Goal: Find specific page/section: Find specific page/section

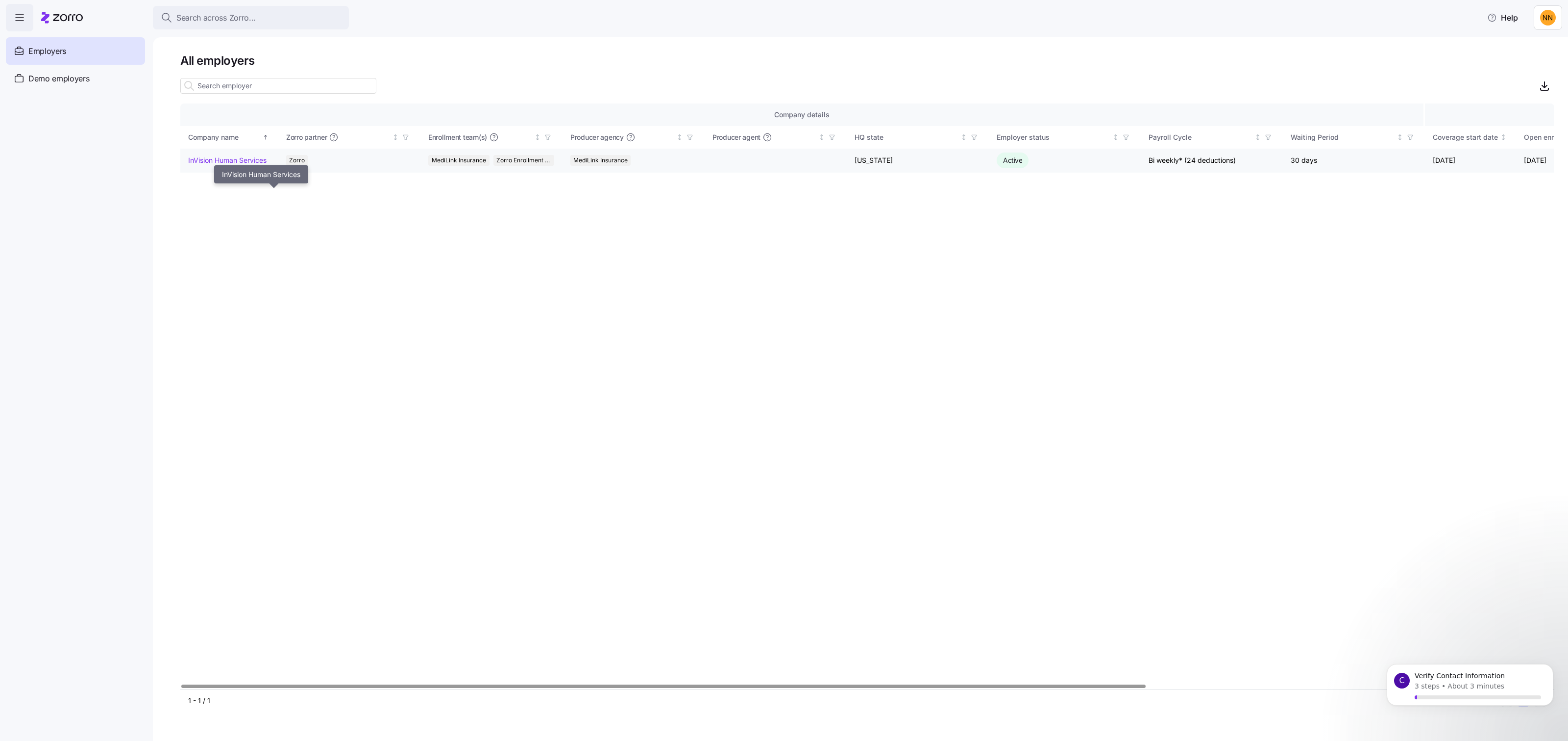
click at [266, 165] on link "InVision Human Services" at bounding box center [227, 160] width 78 height 10
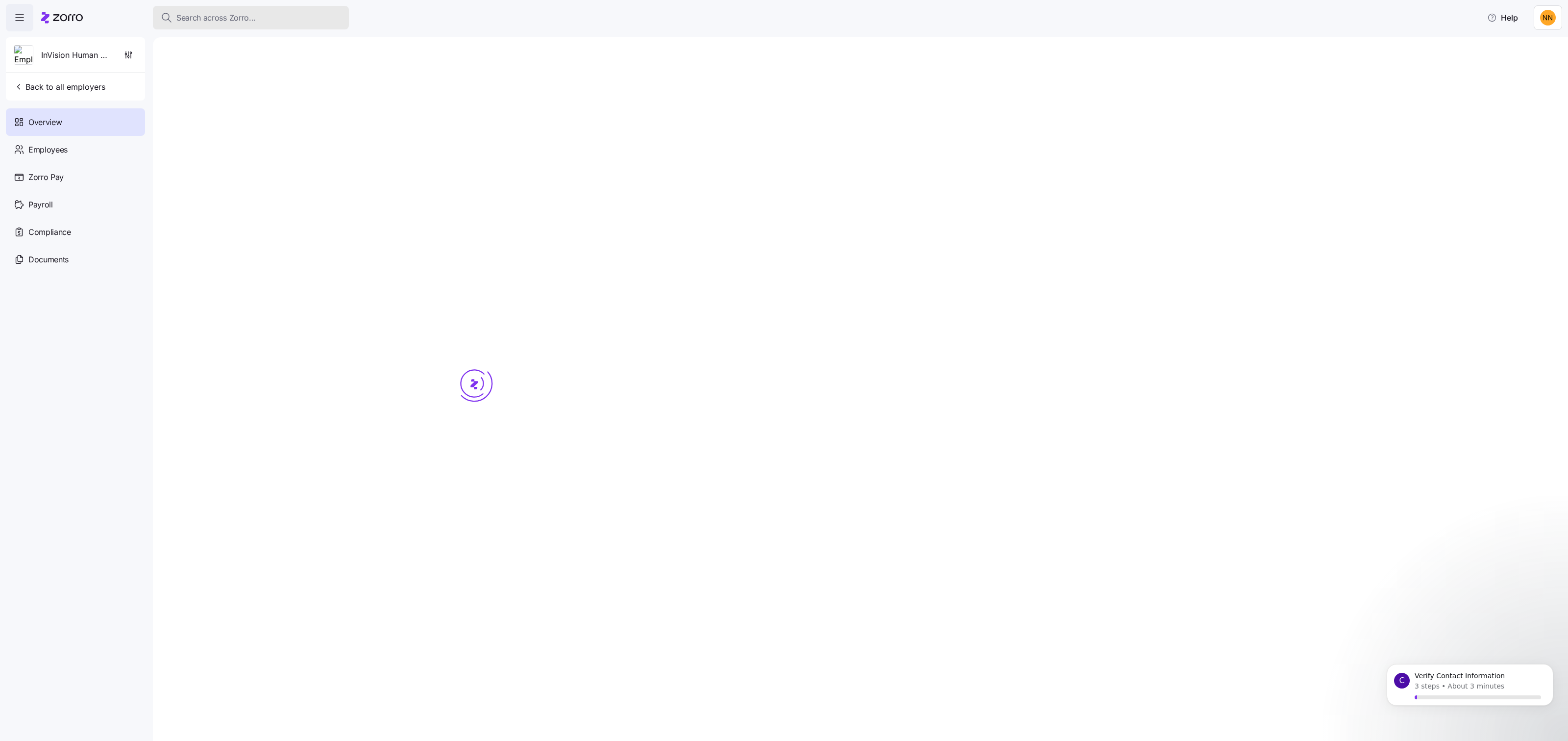
click at [256, 24] on span "Search across Zorro..." at bounding box center [216, 17] width 79 height 12
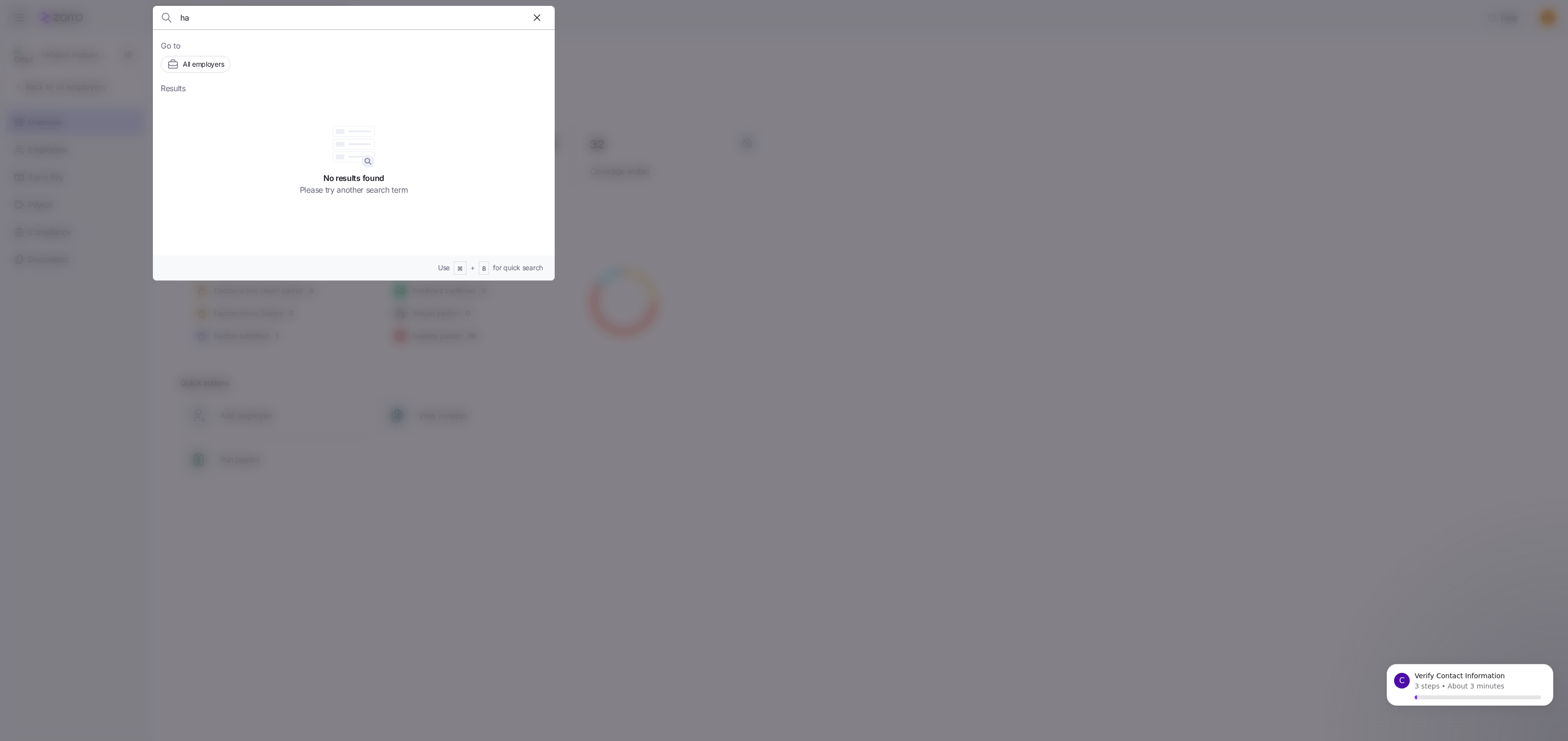
type input "h"
type input "habrial"
click at [750, 156] on div at bounding box center [784, 370] width 1568 height 741
